Goal: Complete application form: Complete application form

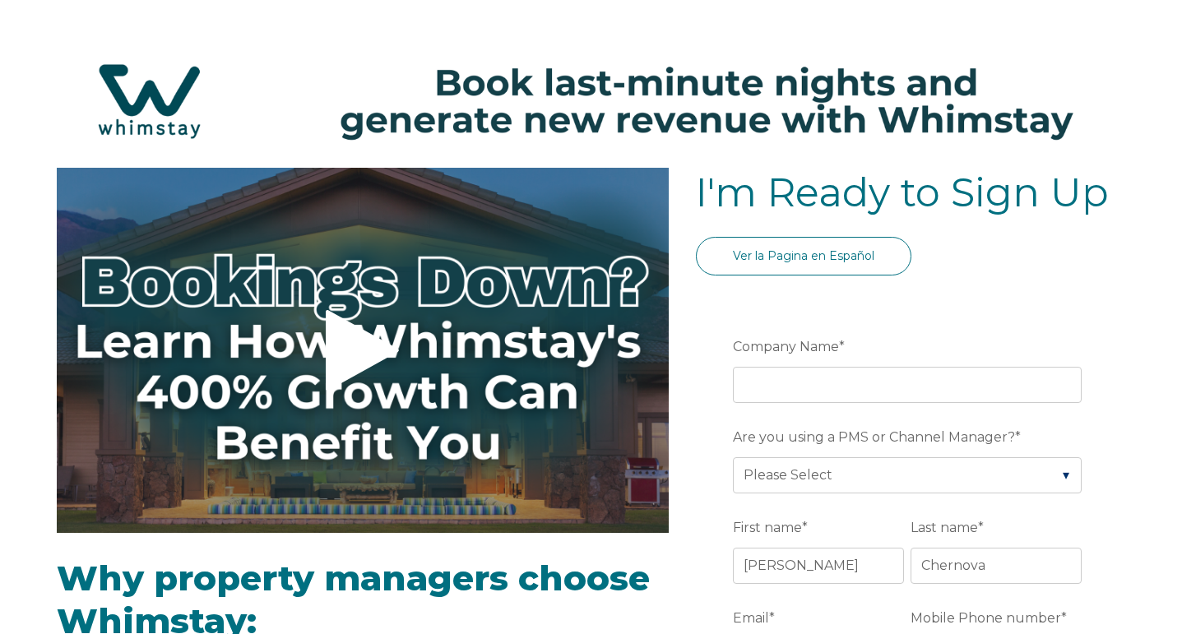
select select "US"
select select "Standard"
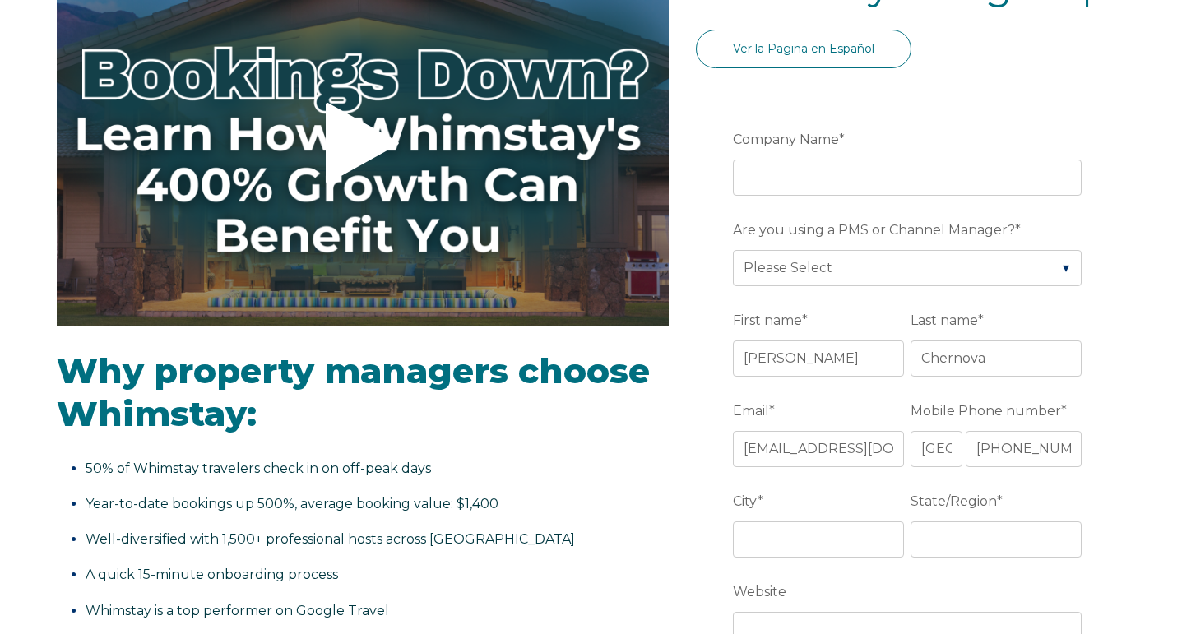
scroll to position [206, 0]
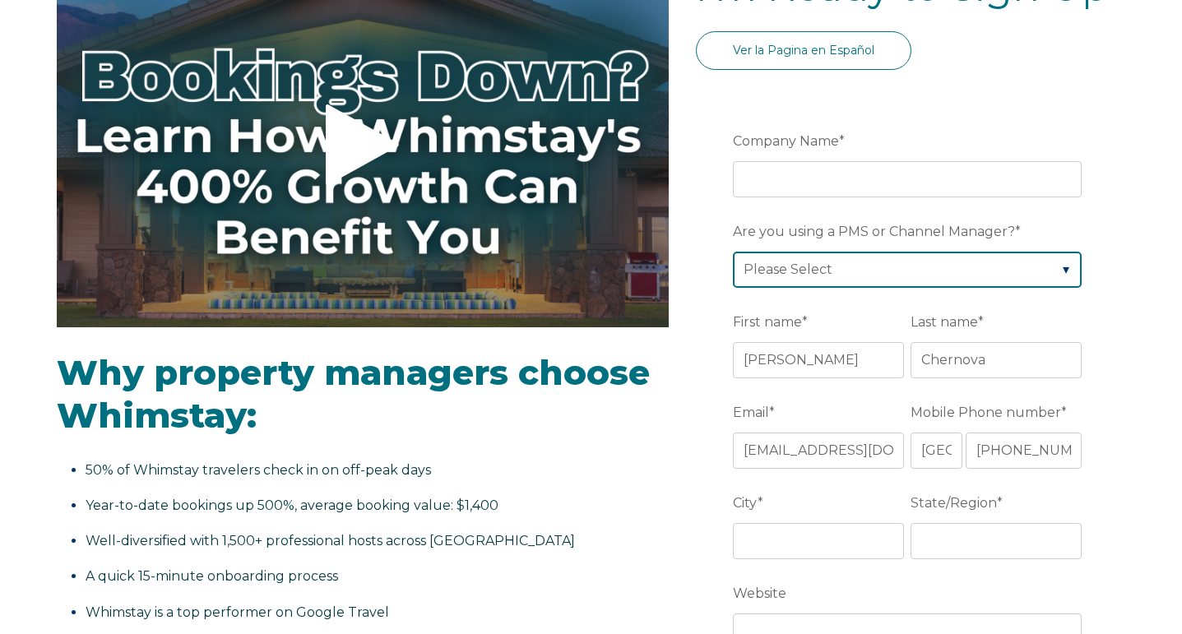
select select "Lodgify"
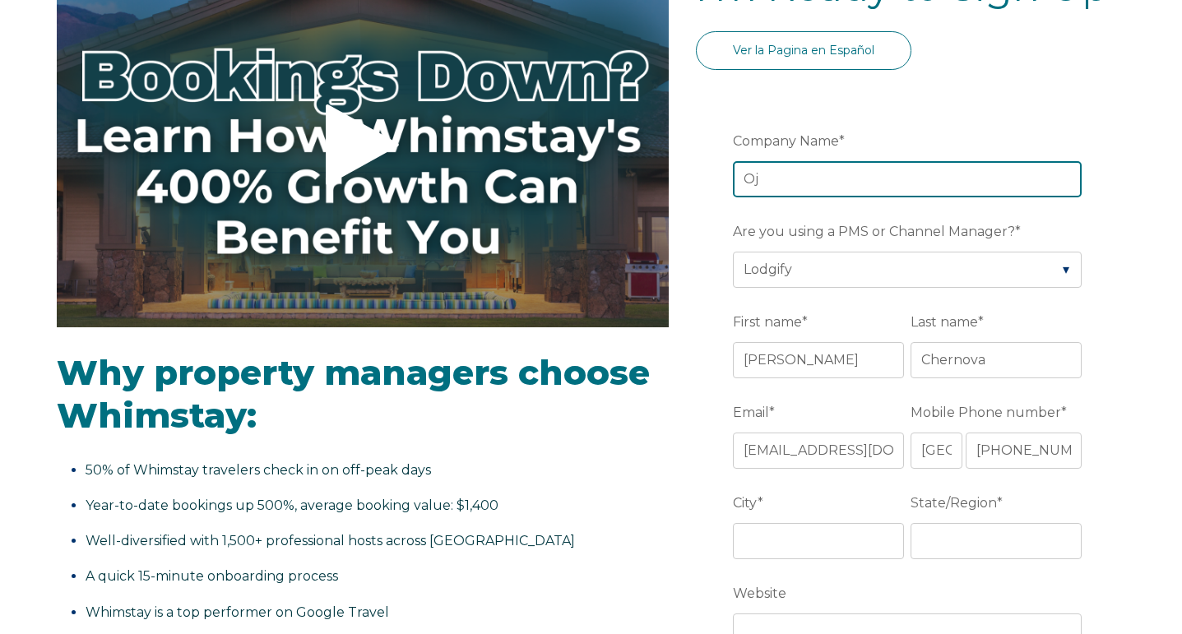
type input "O"
type input "V"
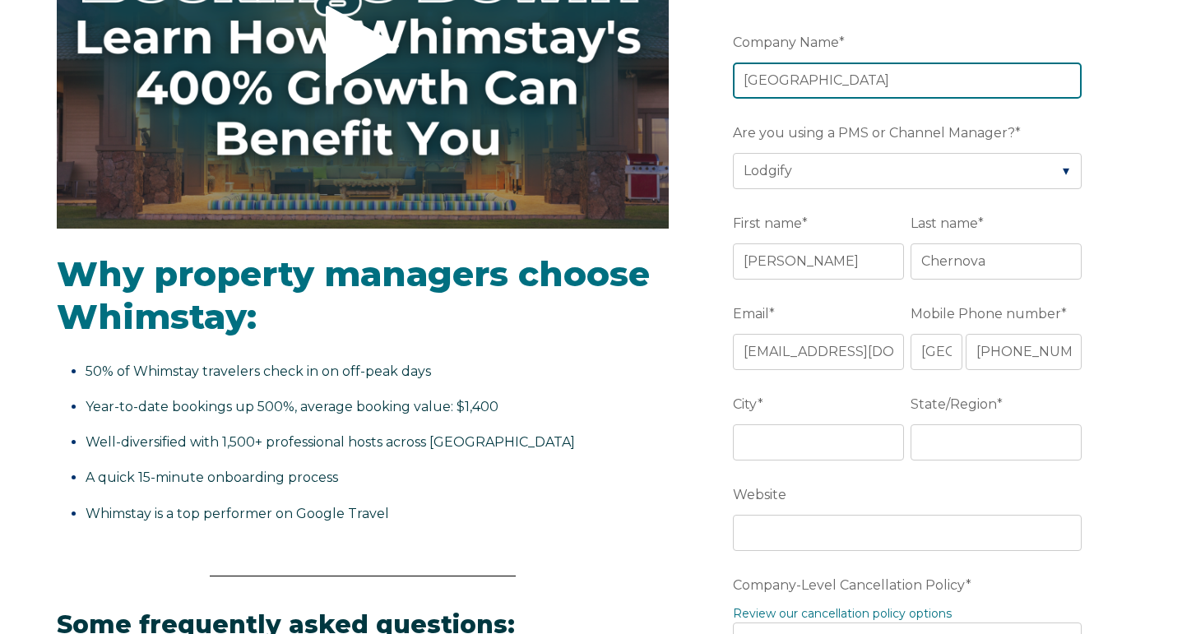
scroll to position [331, 0]
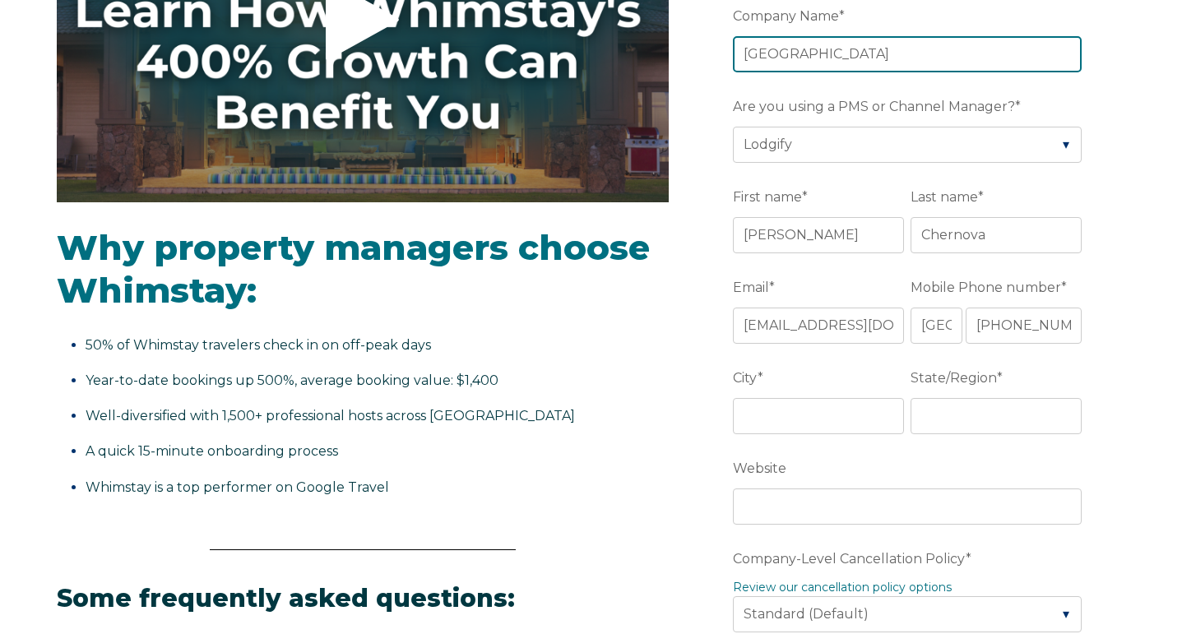
type input "Ojai Mountain Ridge Estate"
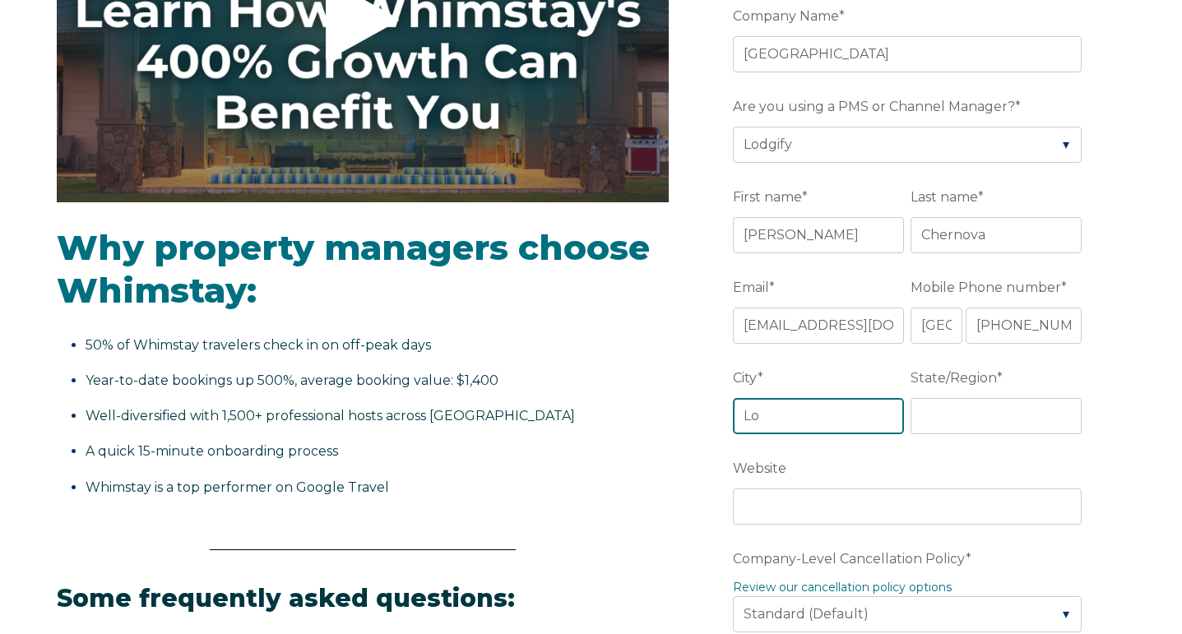
type input "L"
type input "Ojai"
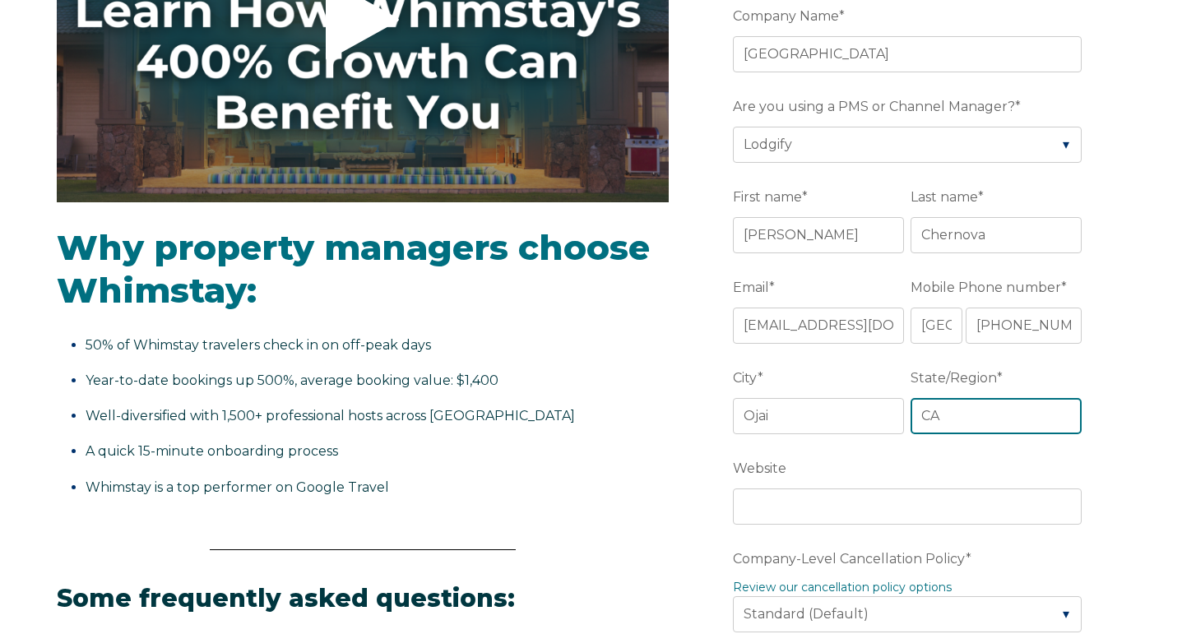
click at [1073, 421] on input "CA" at bounding box center [996, 416] width 171 height 36
click at [1067, 417] on input "CA" at bounding box center [996, 416] width 171 height 36
type input "CA"
click at [1019, 469] on label "Website" at bounding box center [910, 469] width 355 height 30
click at [1019, 489] on input "Website" at bounding box center [907, 507] width 349 height 36
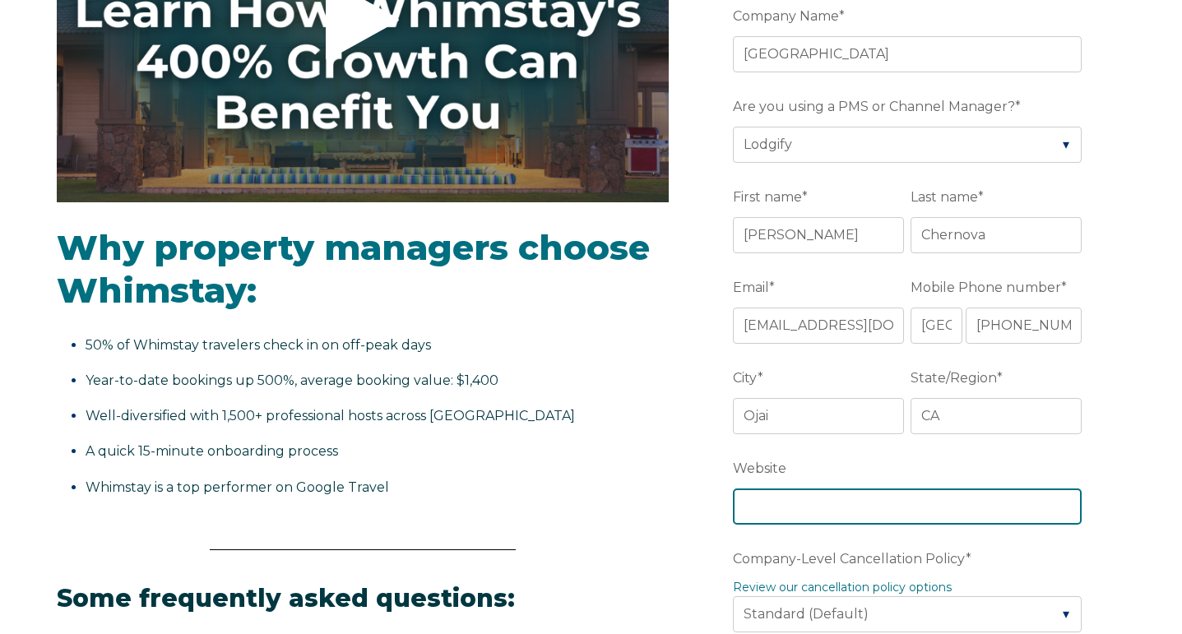
paste input "https://ridge.ojaimountainestate.com"
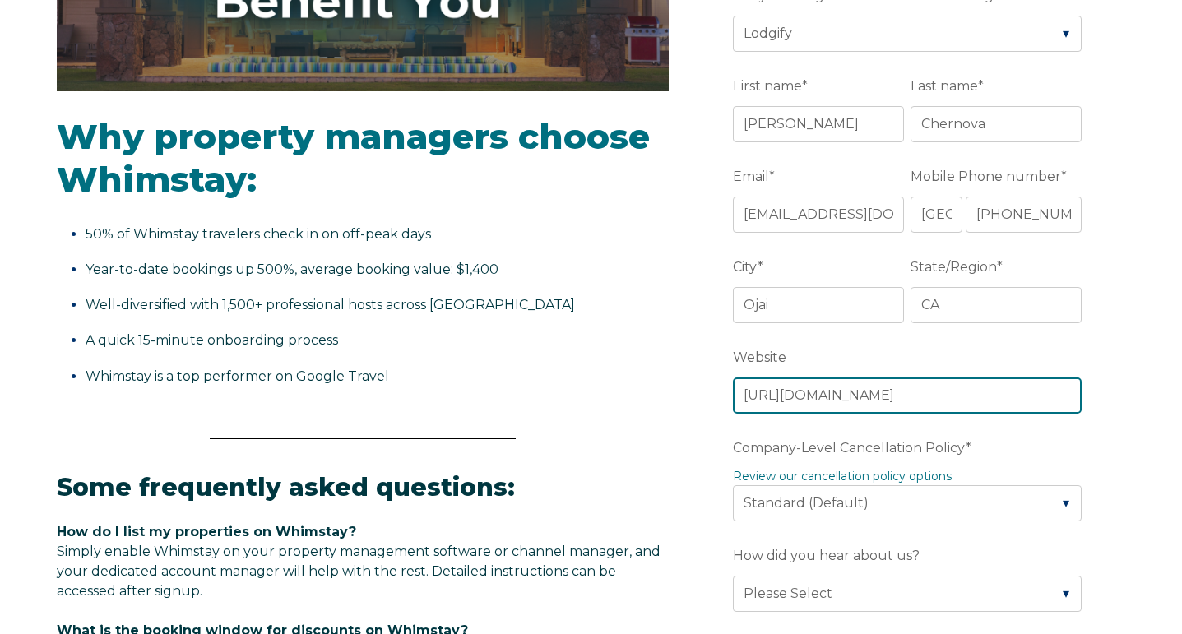
scroll to position [470, 0]
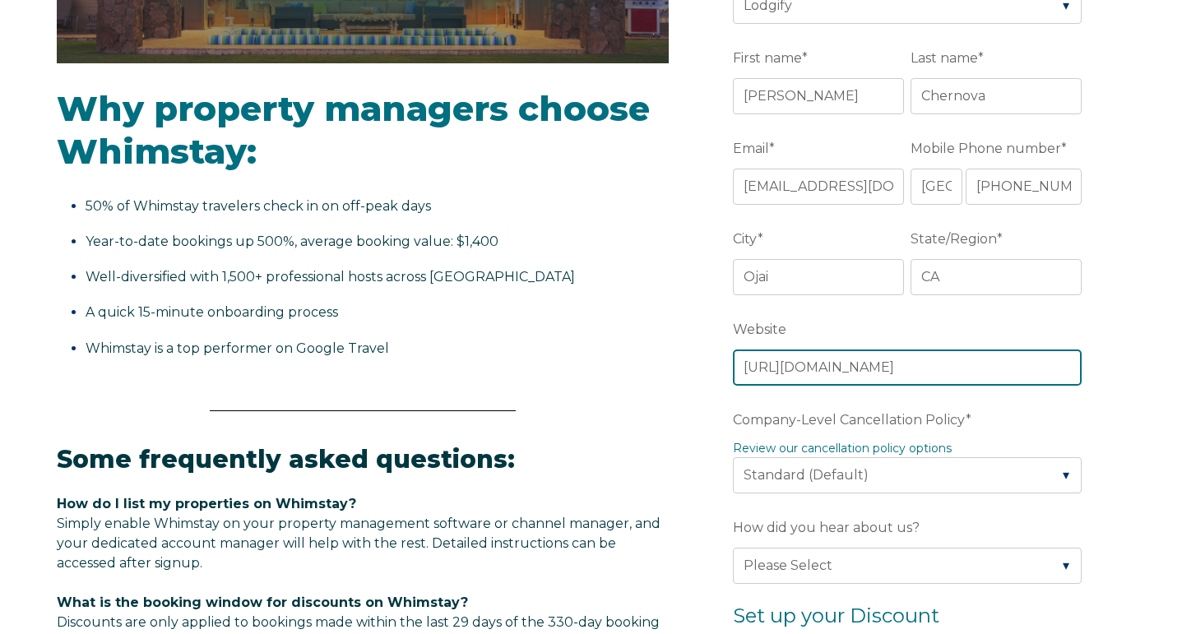
type input "https://ridge.ojaimountainestate.com"
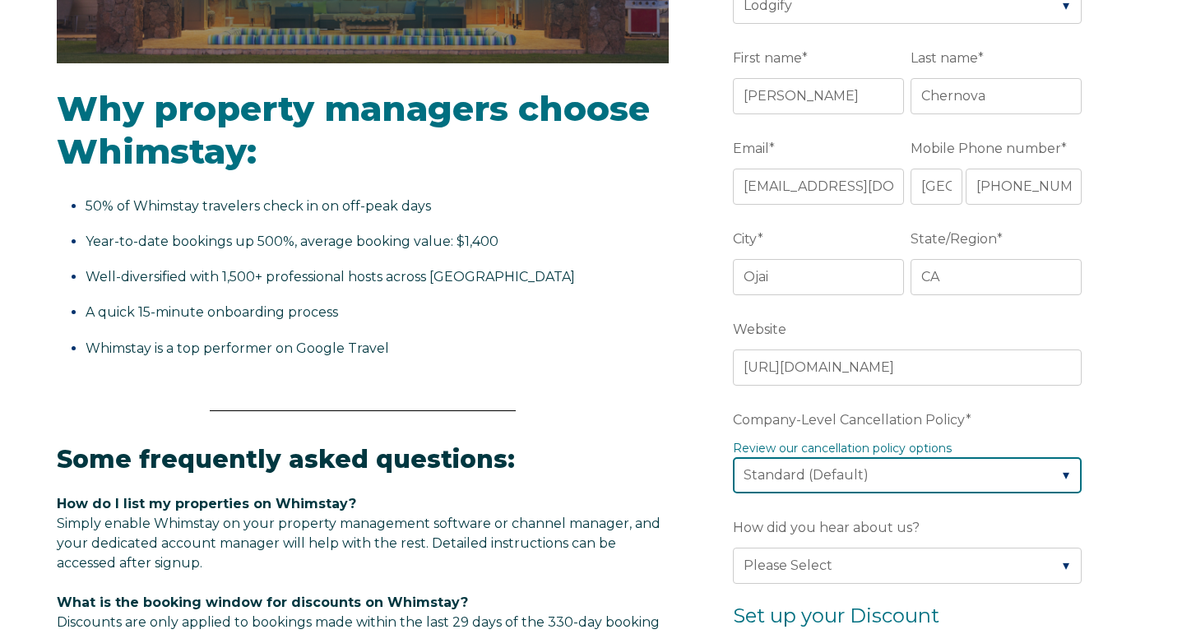
select select "Moderate"
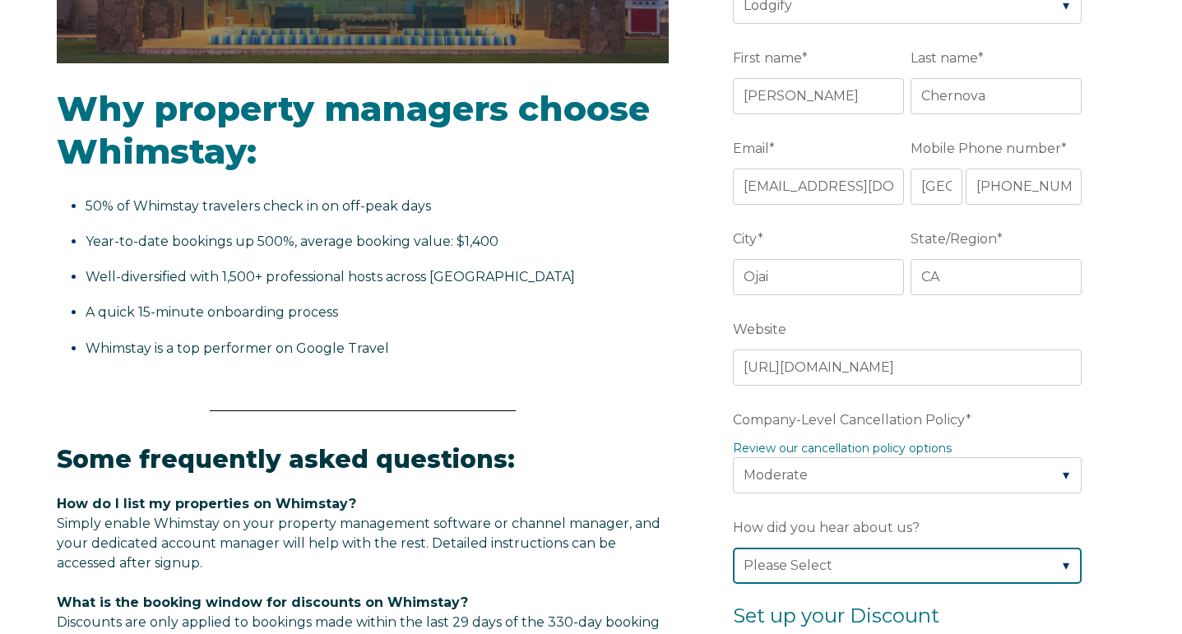
select select "Other"
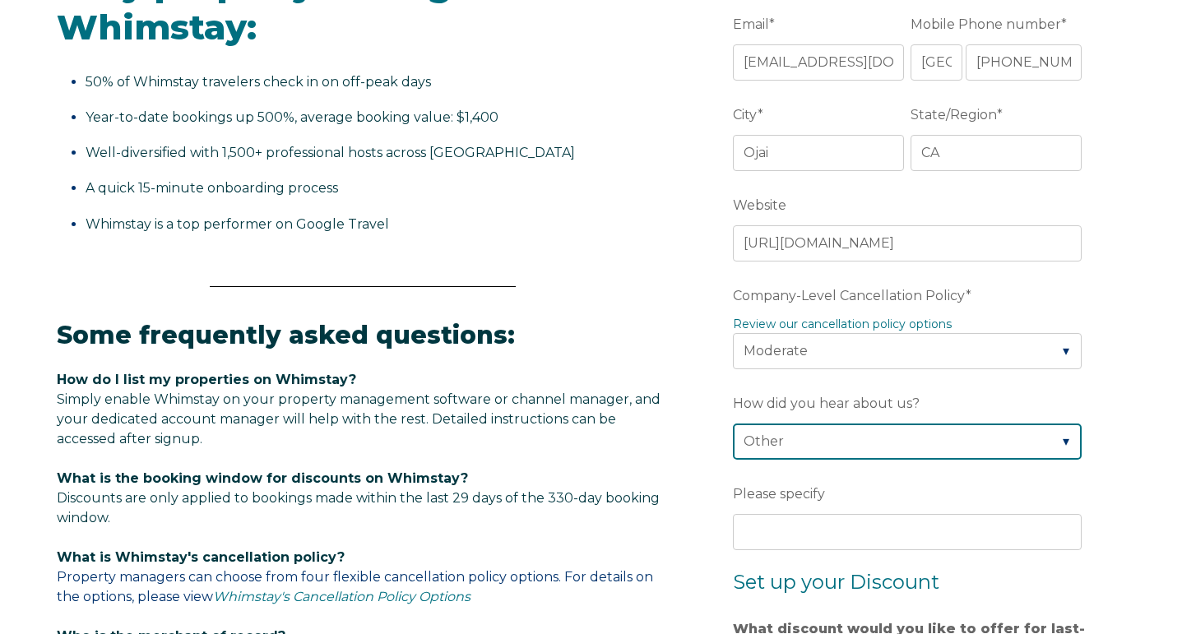
scroll to position [598, 0]
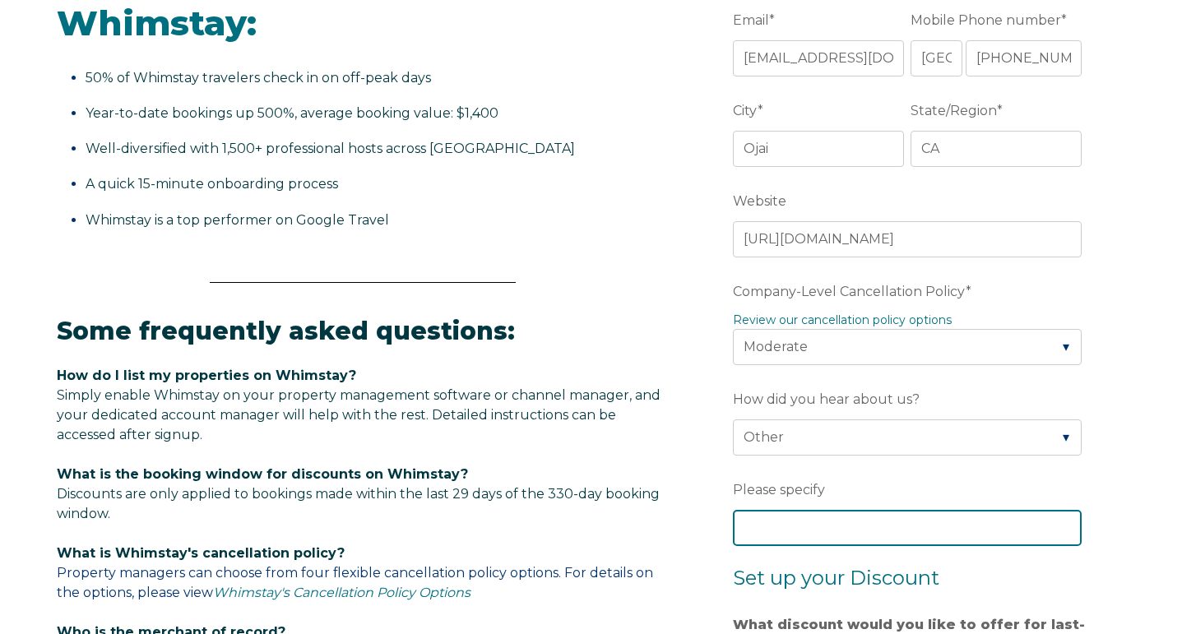
click at [803, 526] on input "Please specify" at bounding box center [907, 528] width 349 height 36
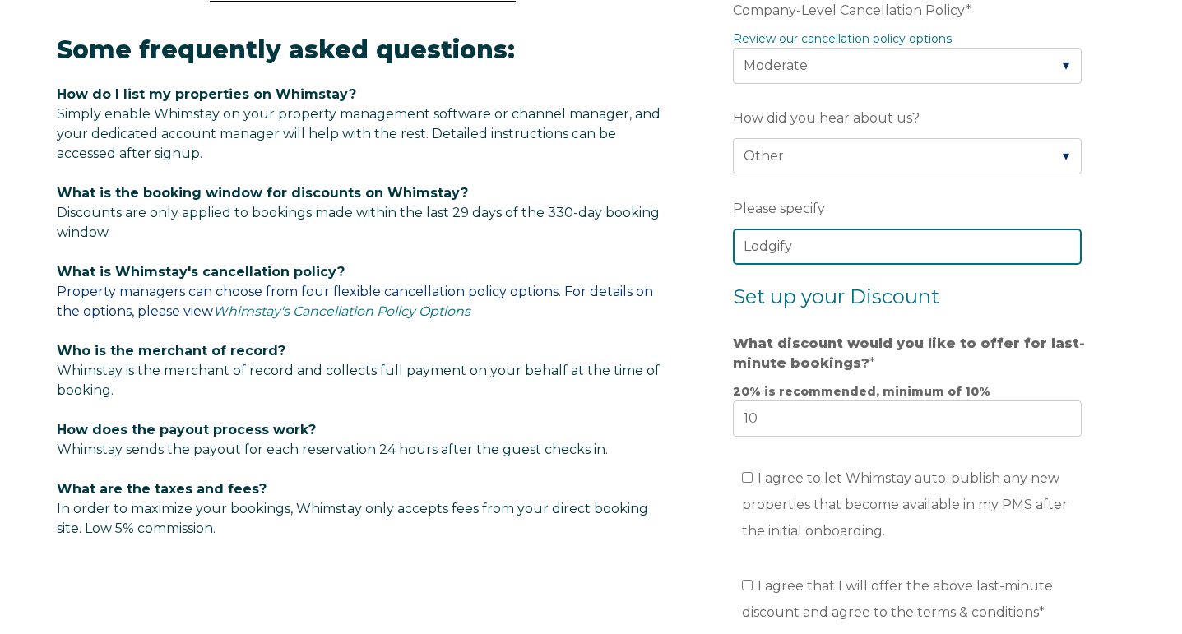
scroll to position [888, 0]
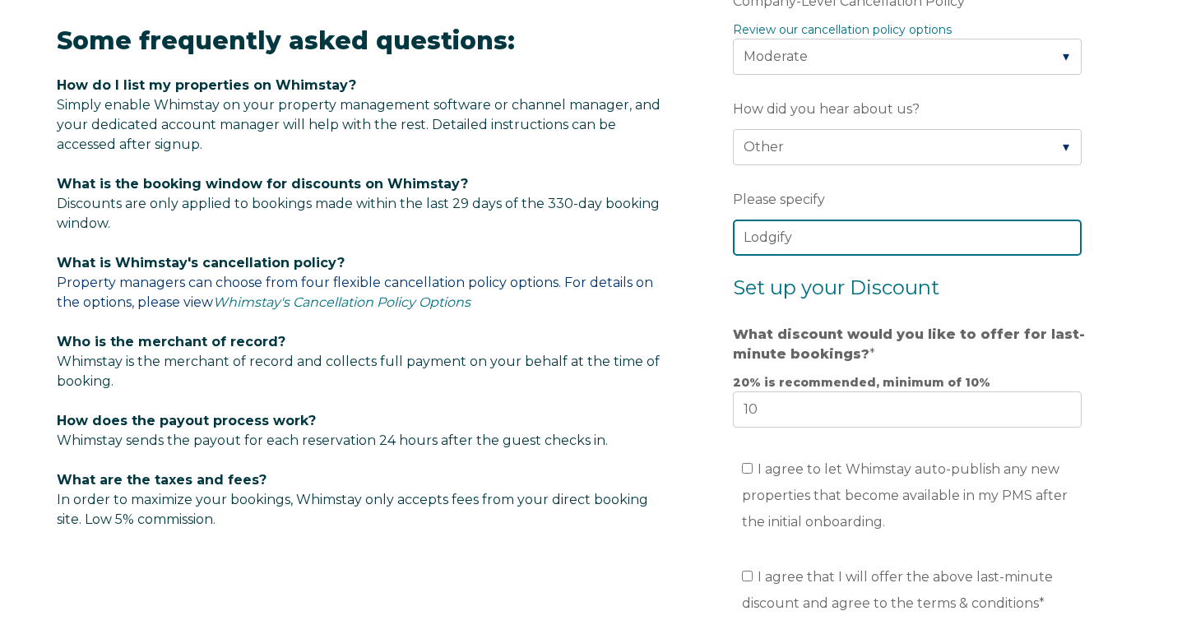
type input "Lodgify"
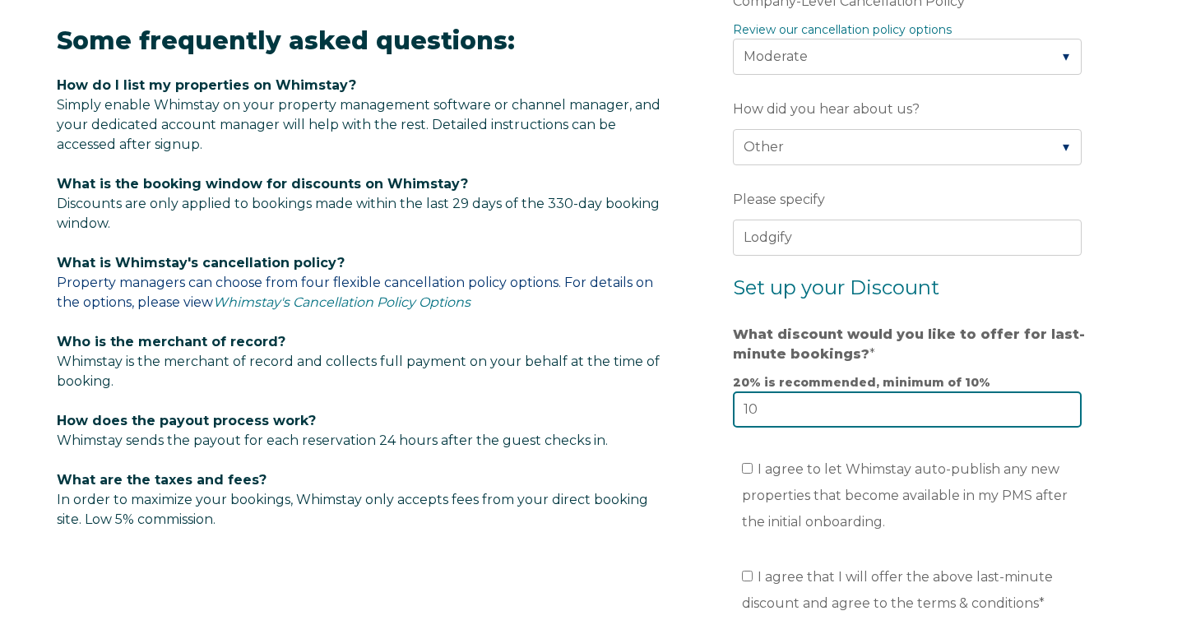
drag, startPoint x: 771, startPoint y: 415, endPoint x: 749, endPoint y: 411, distance: 21.6
click at [749, 411] on input "10" at bounding box center [907, 410] width 349 height 36
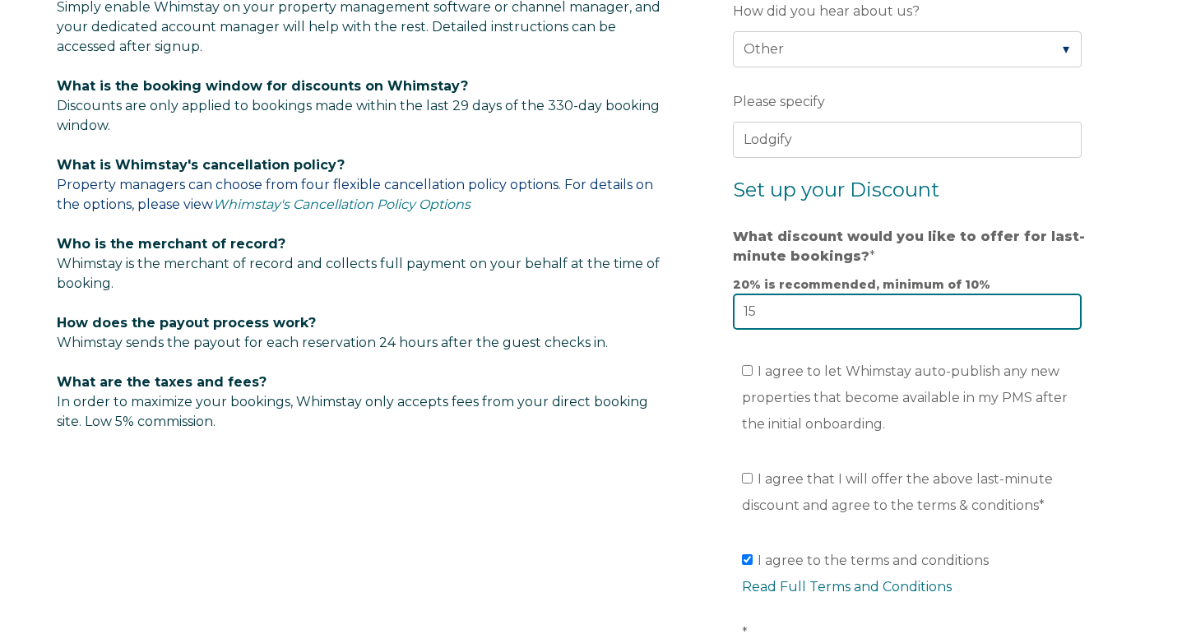
scroll to position [989, 0]
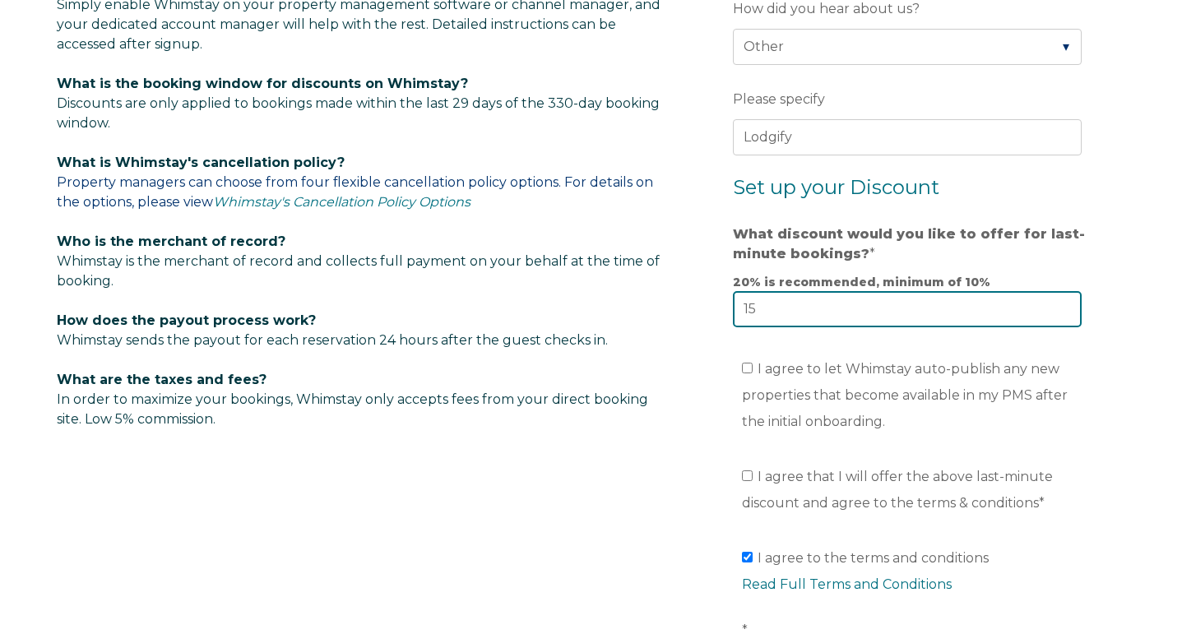
type input "15"
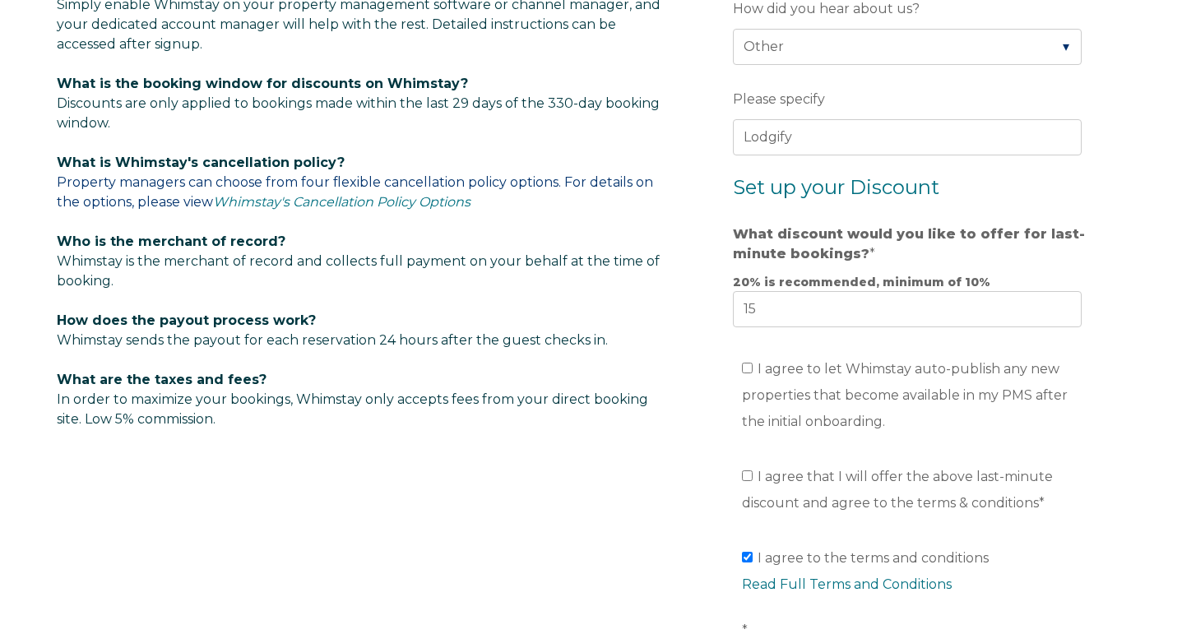
click at [744, 373] on input "I agree to let Whimstay auto-publish any new properties that become available i…" at bounding box center [747, 368] width 11 height 11
checkbox input "true"
click at [753, 480] on label "I agree that I will offer the above last-minute discount and agree to the terms…" at bounding box center [897, 490] width 311 height 42
click at [753, 480] on input "I agree that I will offer the above last-minute discount and agree to the terms…" at bounding box center [747, 476] width 11 height 11
checkbox input "true"
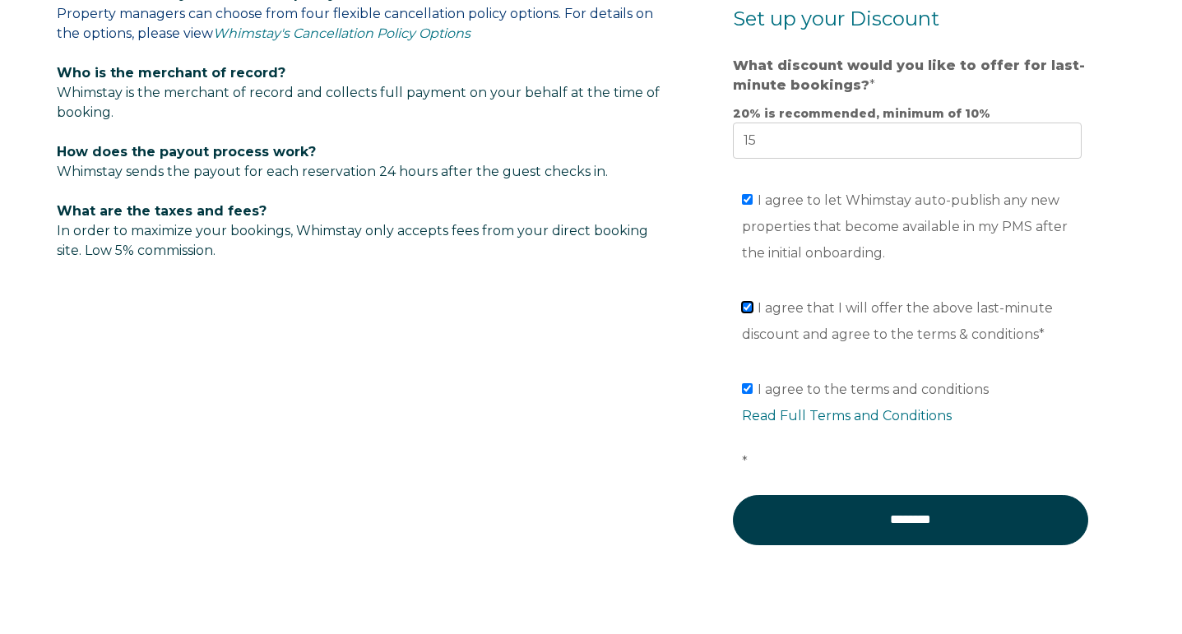
scroll to position [1175, 0]
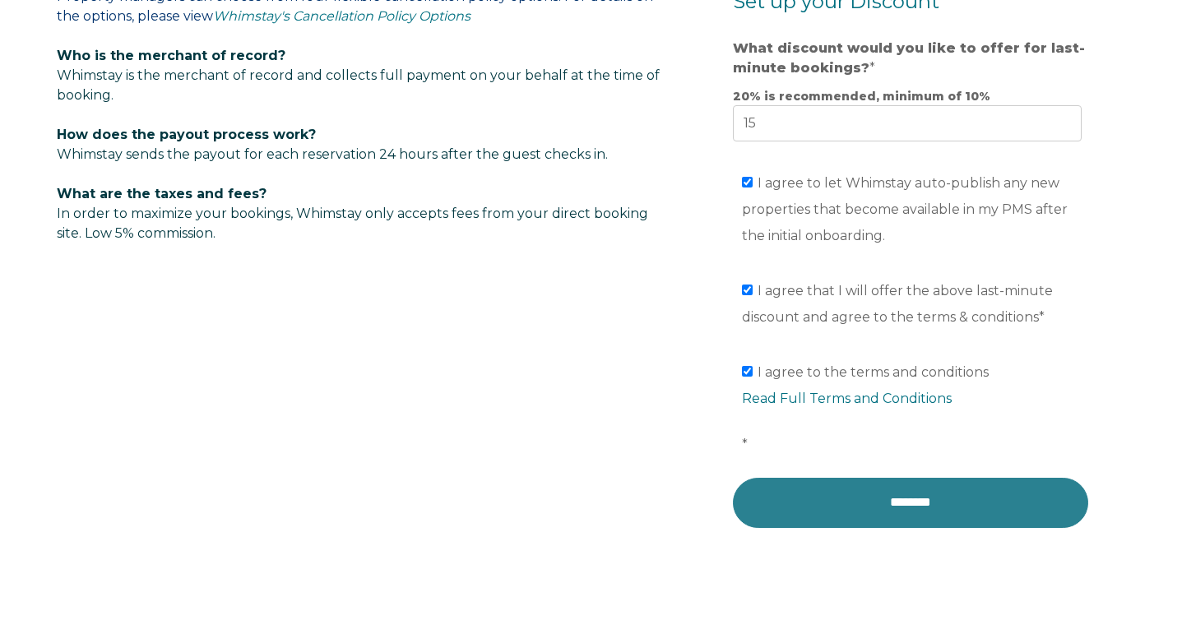
click at [846, 503] on input "********" at bounding box center [910, 502] width 355 height 49
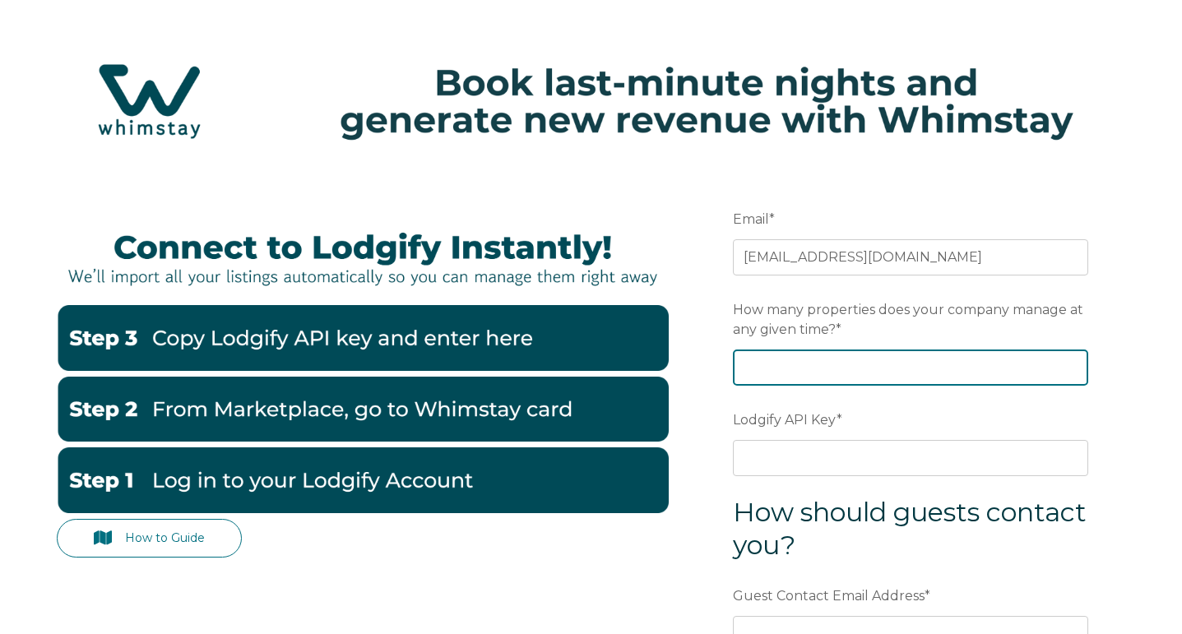
drag, startPoint x: 609, startPoint y: 327, endPoint x: 1009, endPoint y: 366, distance: 402.5
click at [1009, 366] on input "How many properties does your company manage at any given time? *" at bounding box center [910, 368] width 355 height 36
type input "1"
click at [997, 423] on label "Lodgify API Key *" at bounding box center [910, 421] width 355 height 30
click at [997, 440] on input "Lodgify API Key *" at bounding box center [910, 458] width 355 height 36
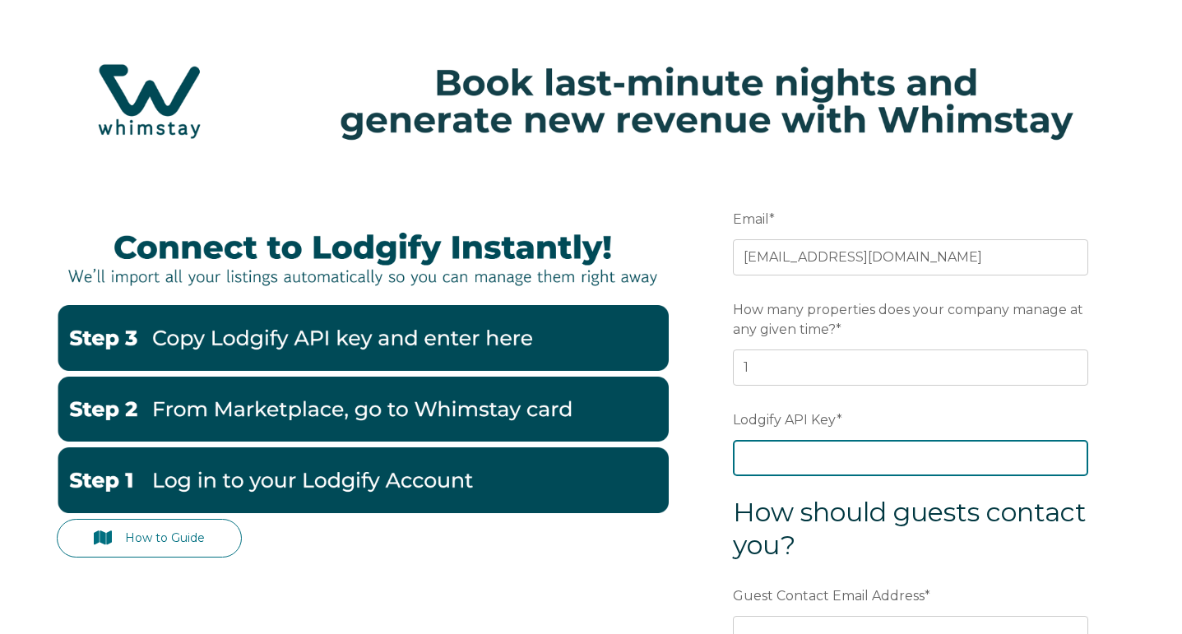
paste input "s8WACi078gwEBBNaryCOKddXIxeUl9QeM4FeNBEtZUKLXReNtaWob23dvNxkPf1L"
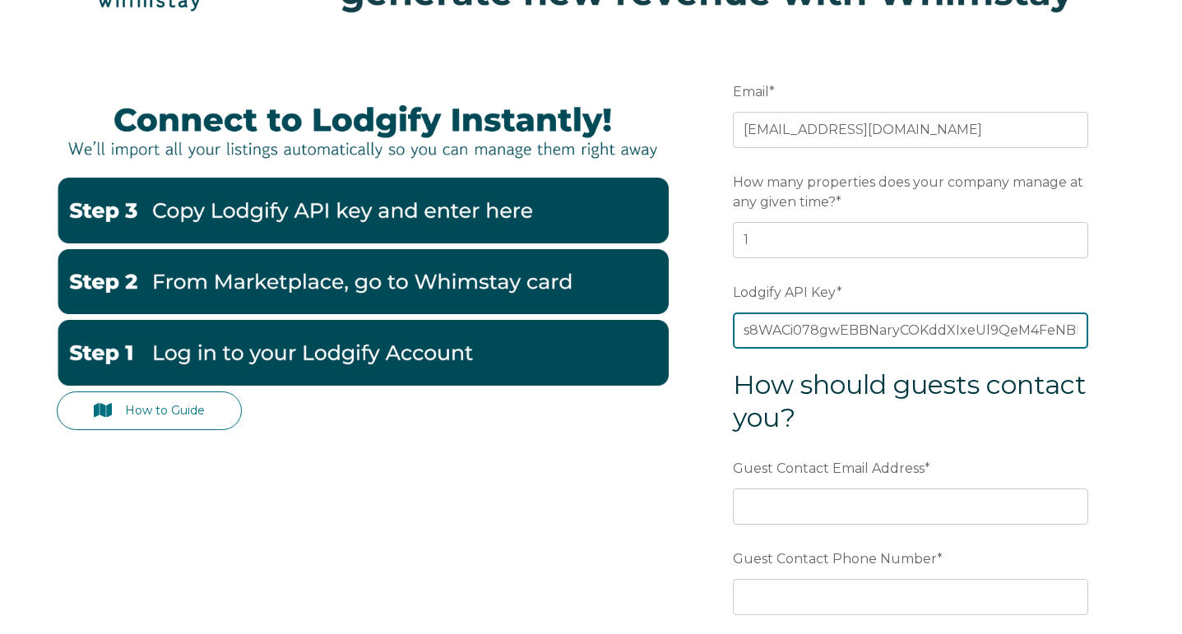
scroll to position [140, 0]
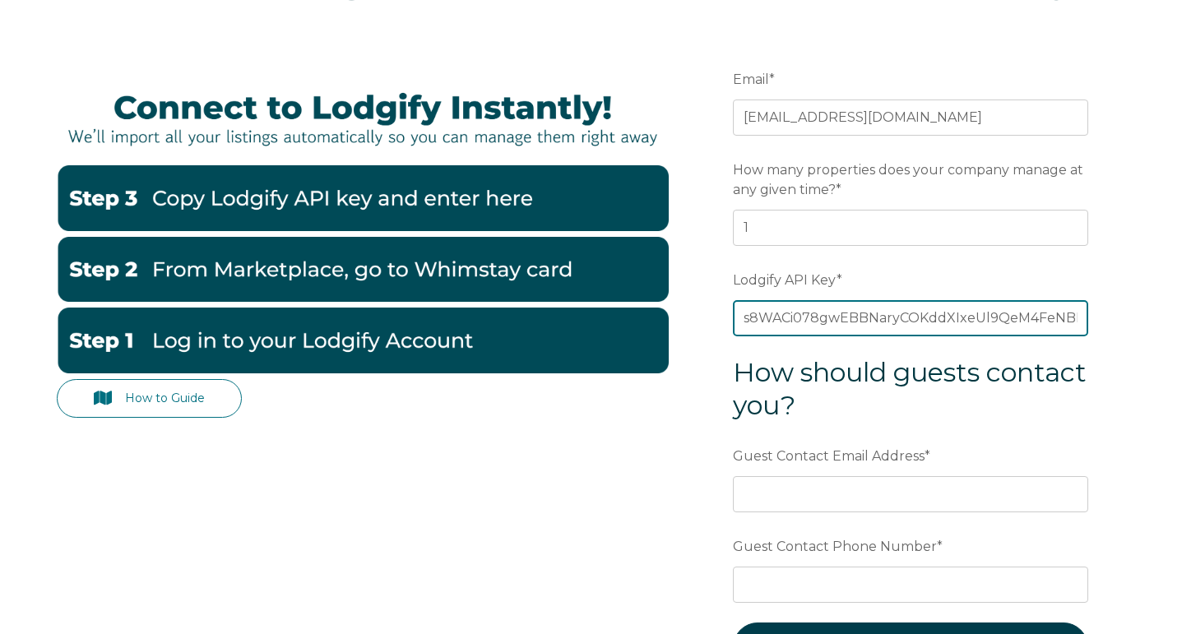
type input "s8WACi078gwEBBNaryCOKddXIxeUl9QeM4FeNBEtZUKLXReNtaWob23dvNxkPf1L"
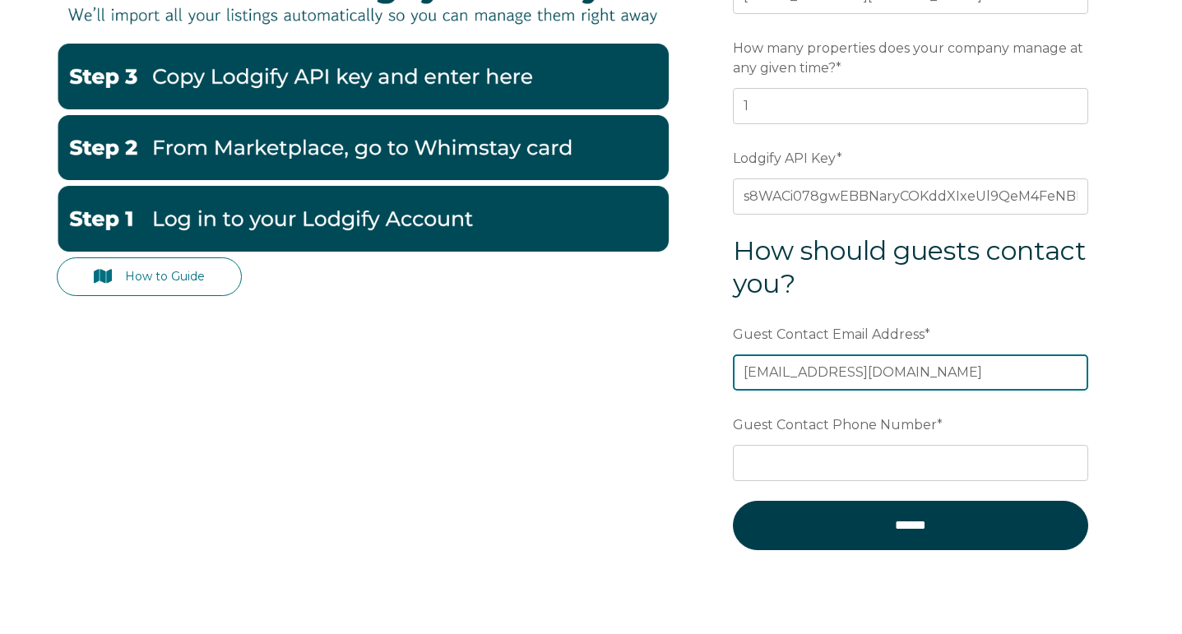
scroll to position [266, 0]
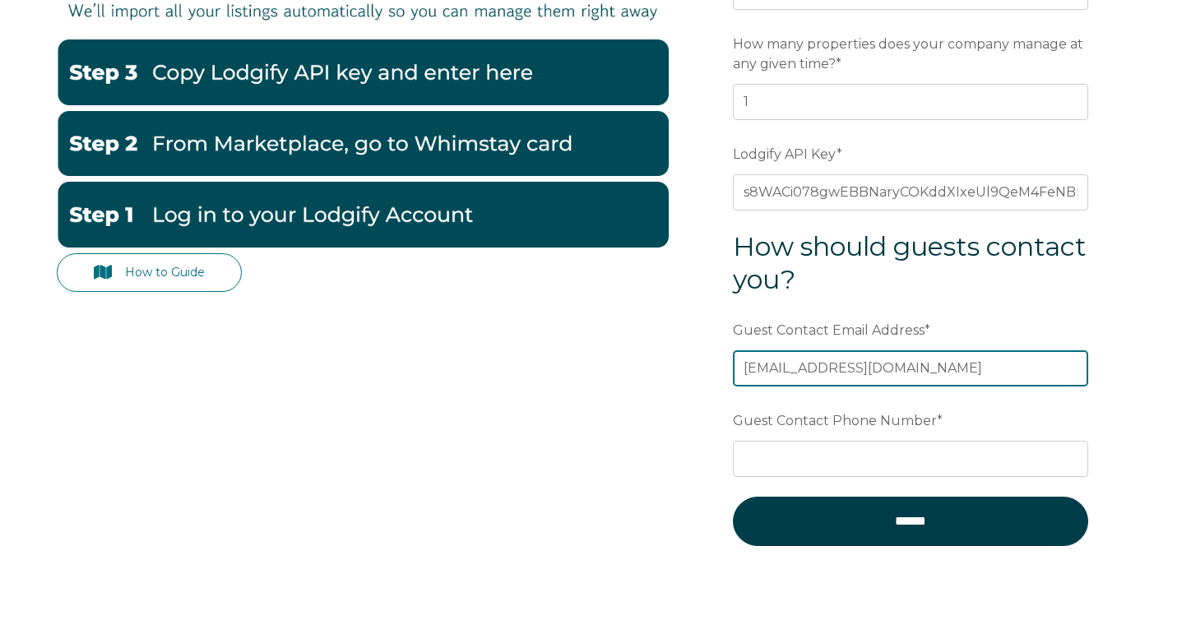
type input "info@ojaimountaiestate.com"
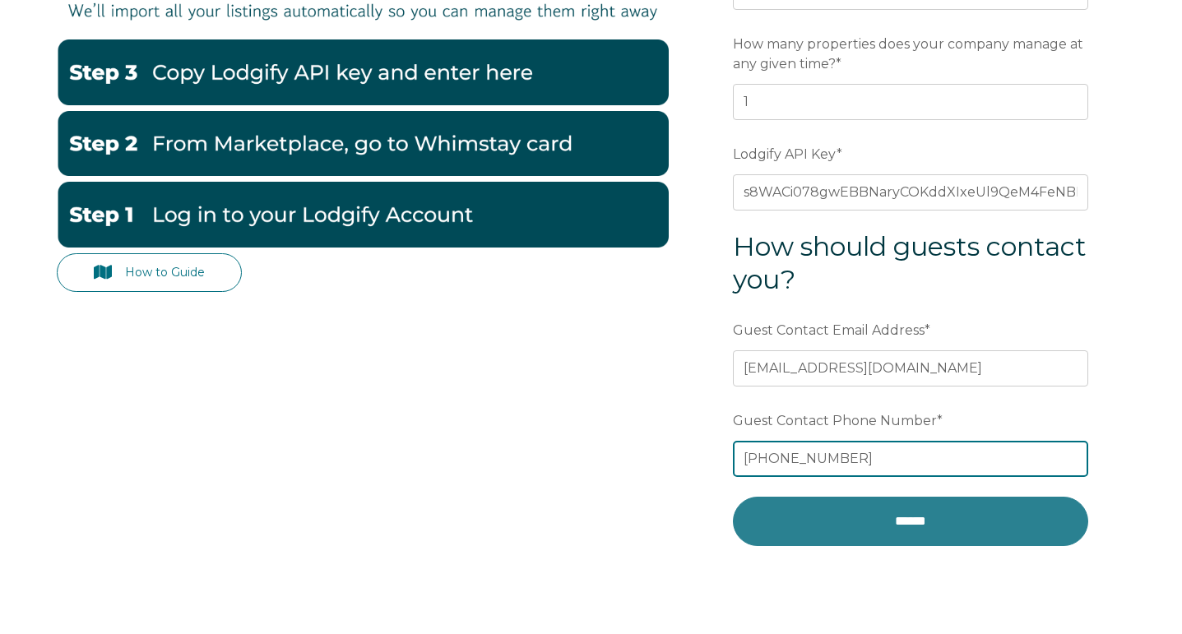
type input "818-512-2316"
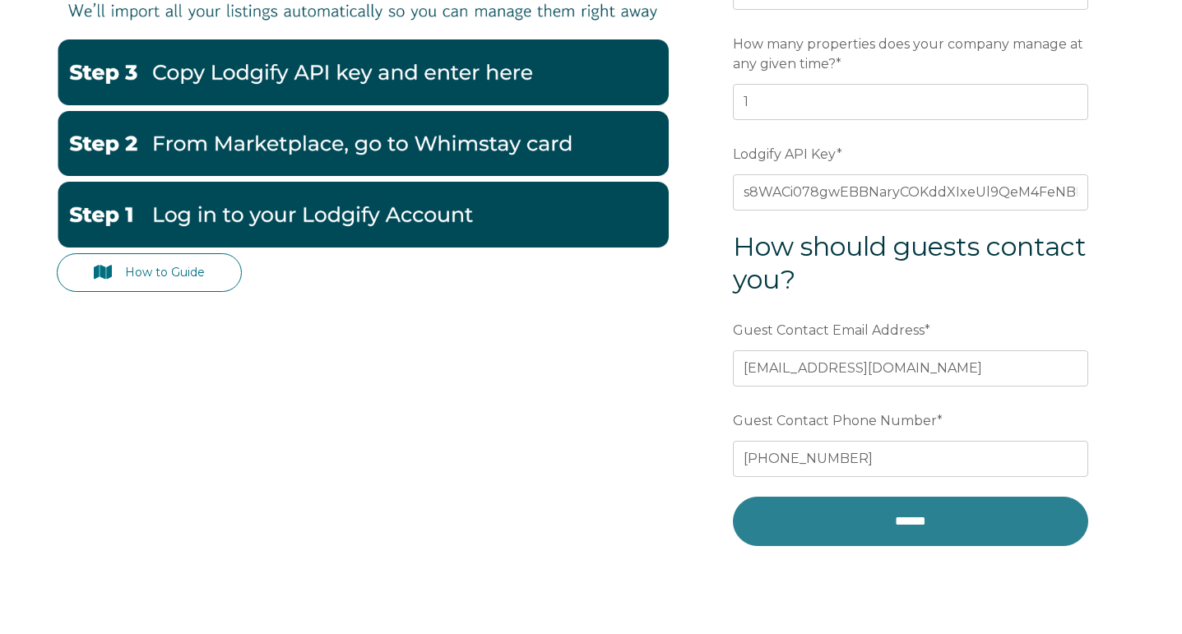
click at [869, 531] on input "******" at bounding box center [910, 521] width 355 height 49
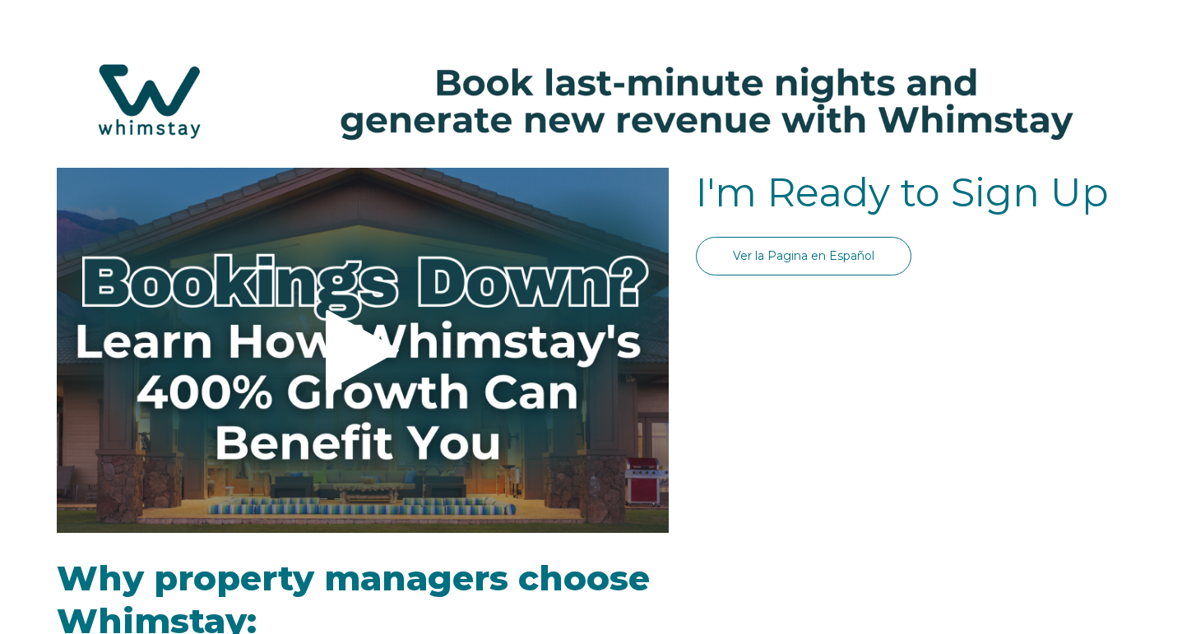
select select "US"
select select "Standard"
